Goal: Navigation & Orientation: Find specific page/section

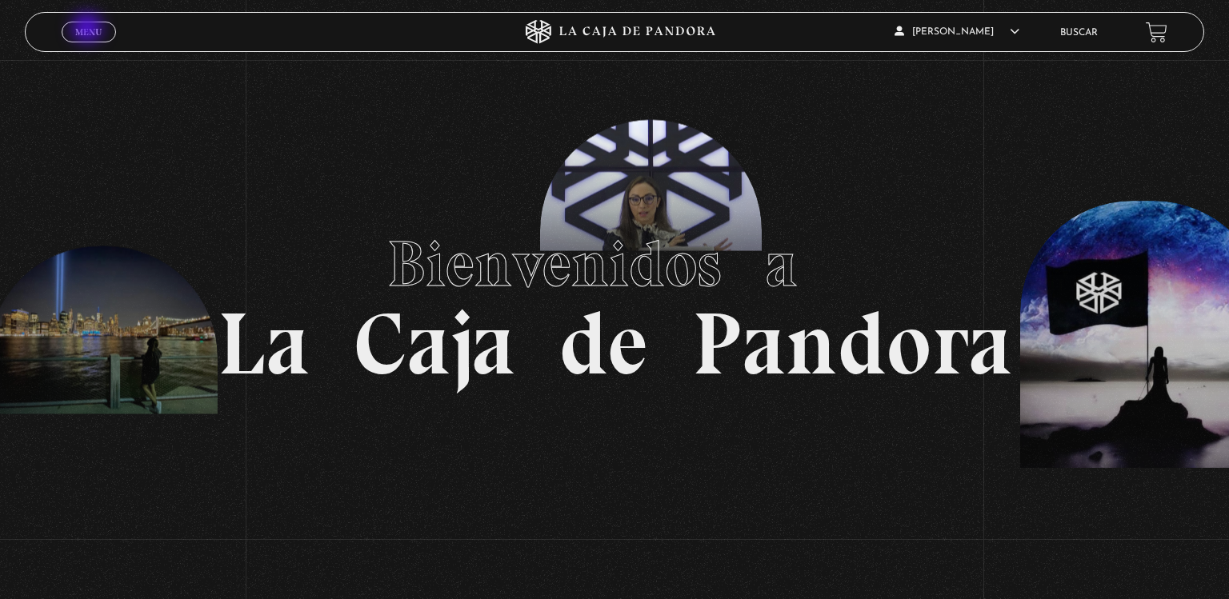
click at [89, 30] on span "Menu" at bounding box center [88, 32] width 26 height 10
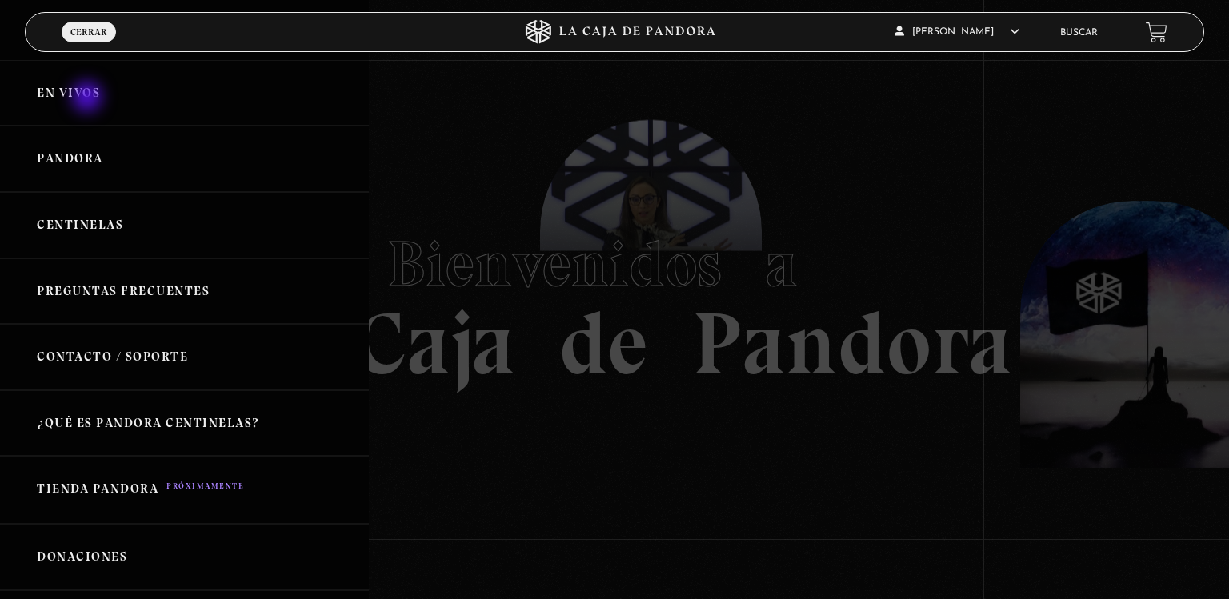
click at [89, 98] on link "En vivos" at bounding box center [184, 93] width 369 height 66
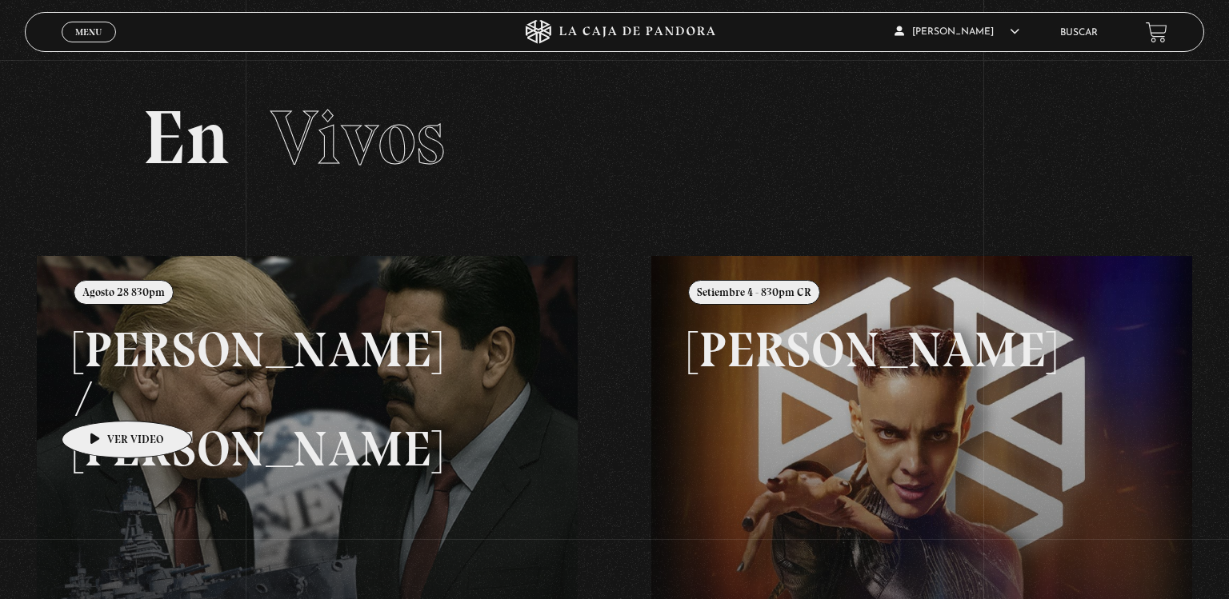
click at [102, 397] on link at bounding box center [651, 555] width 1229 height 599
